Goal: Task Accomplishment & Management: Manage account settings

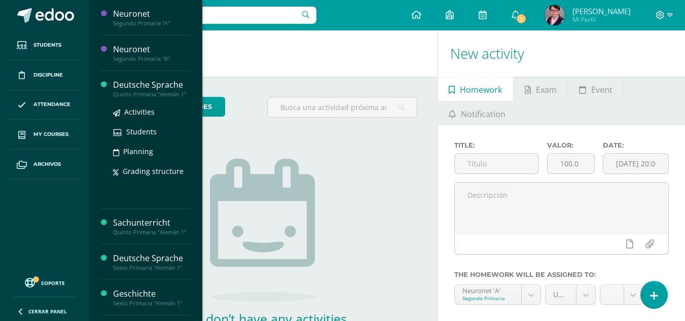
click at [171, 87] on div "Deutsche Sprache" at bounding box center [151, 85] width 77 height 12
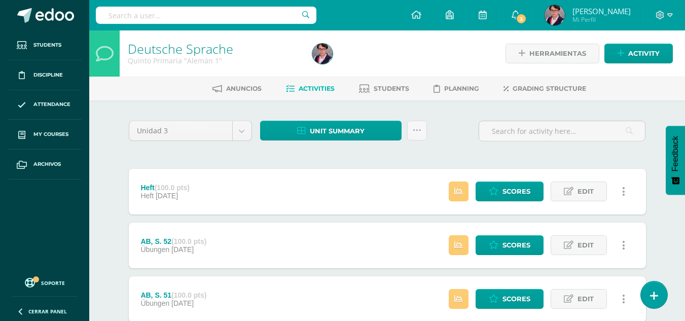
click at [387, 83] on link "Students" at bounding box center [384, 89] width 50 height 16
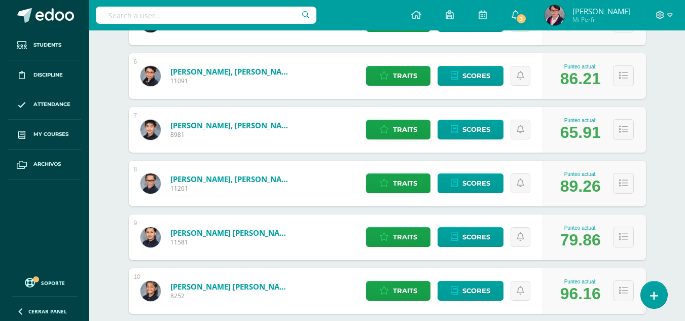
scroll to position [437, 0]
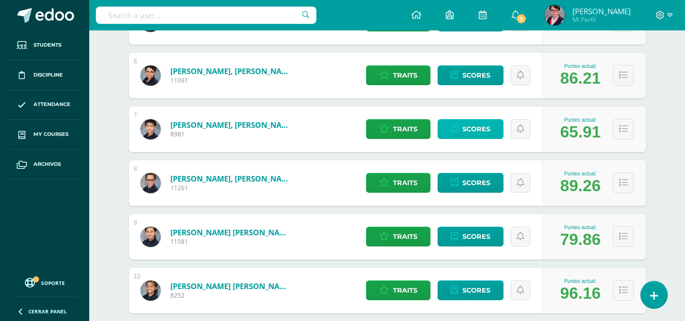
click at [464, 126] on span "Scores" at bounding box center [477, 129] width 28 height 19
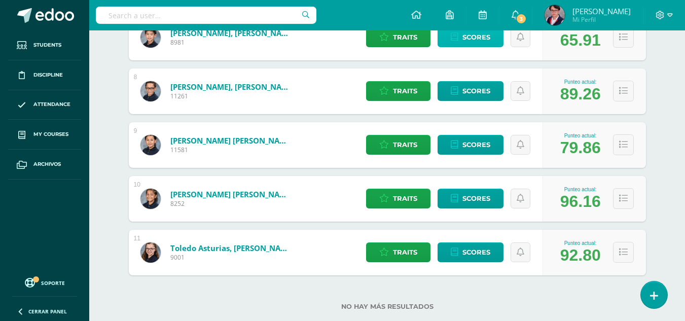
scroll to position [550, 0]
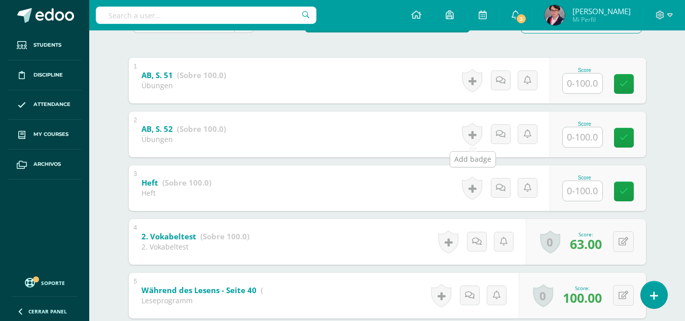
scroll to position [196, 0]
click at [568, 79] on input "text" at bounding box center [583, 83] width 40 height 20
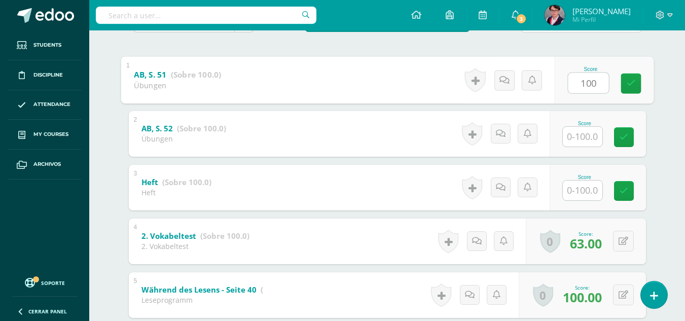
type input "100"
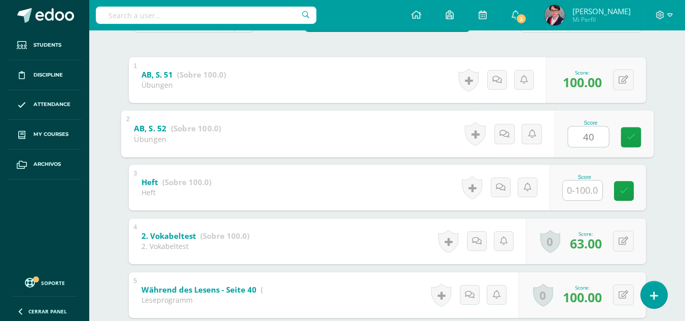
type input "40"
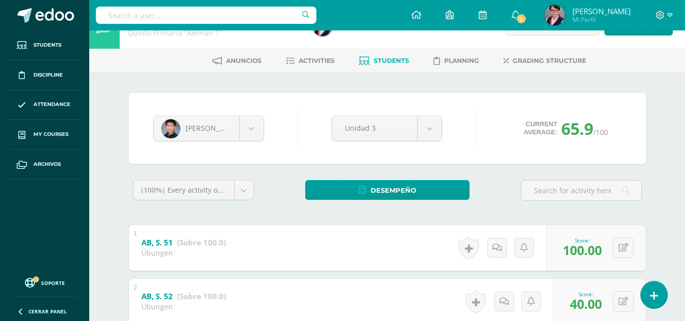
scroll to position [0, 0]
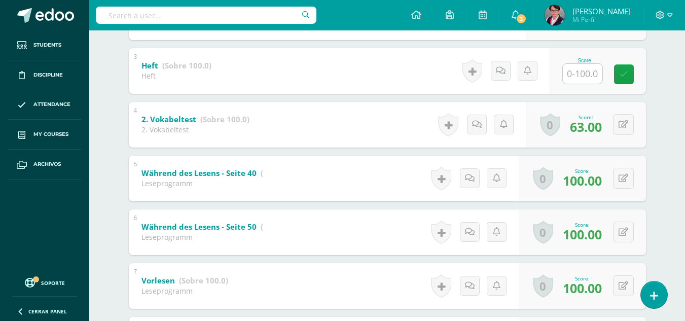
scroll to position [314, 0]
